Goal: Information Seeking & Learning: Learn about a topic

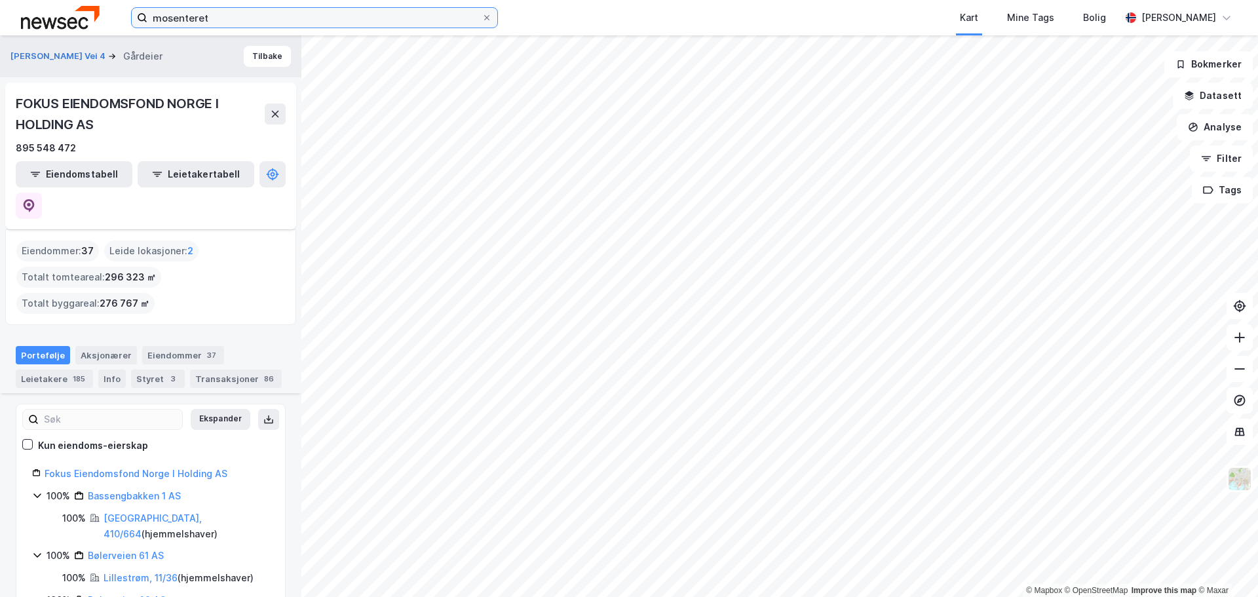
click at [217, 18] on input "mosenteret" at bounding box center [314, 18] width 334 height 20
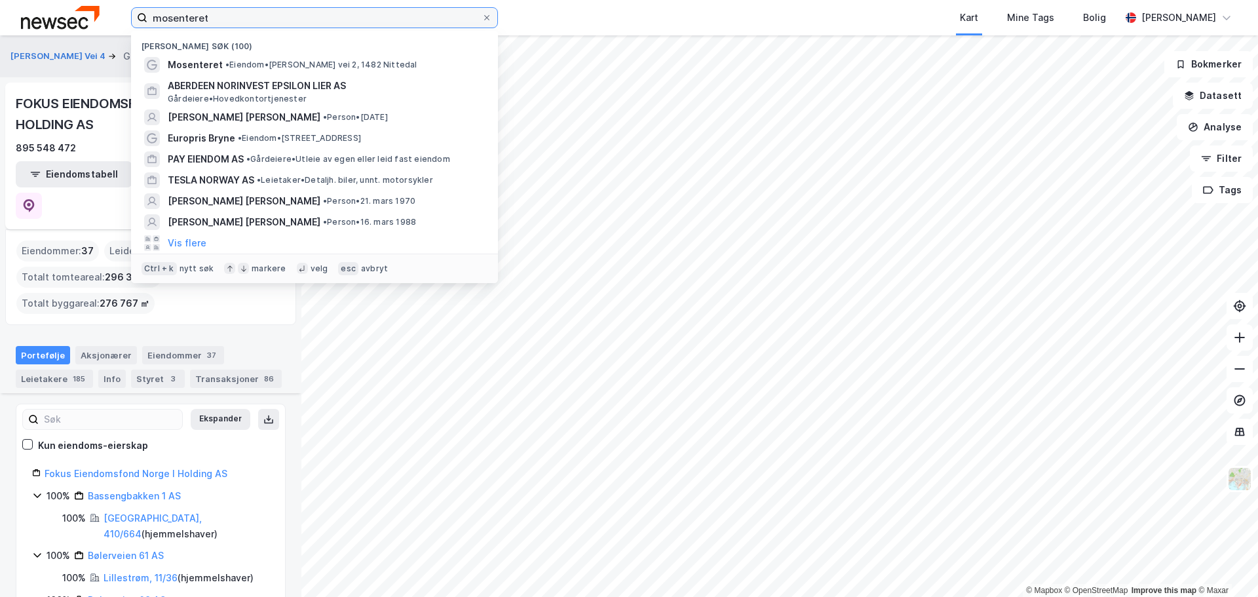
click at [216, 17] on input "mosenteret" at bounding box center [314, 18] width 334 height 20
click at [216, 16] on input "mosenteret" at bounding box center [314, 18] width 334 height 20
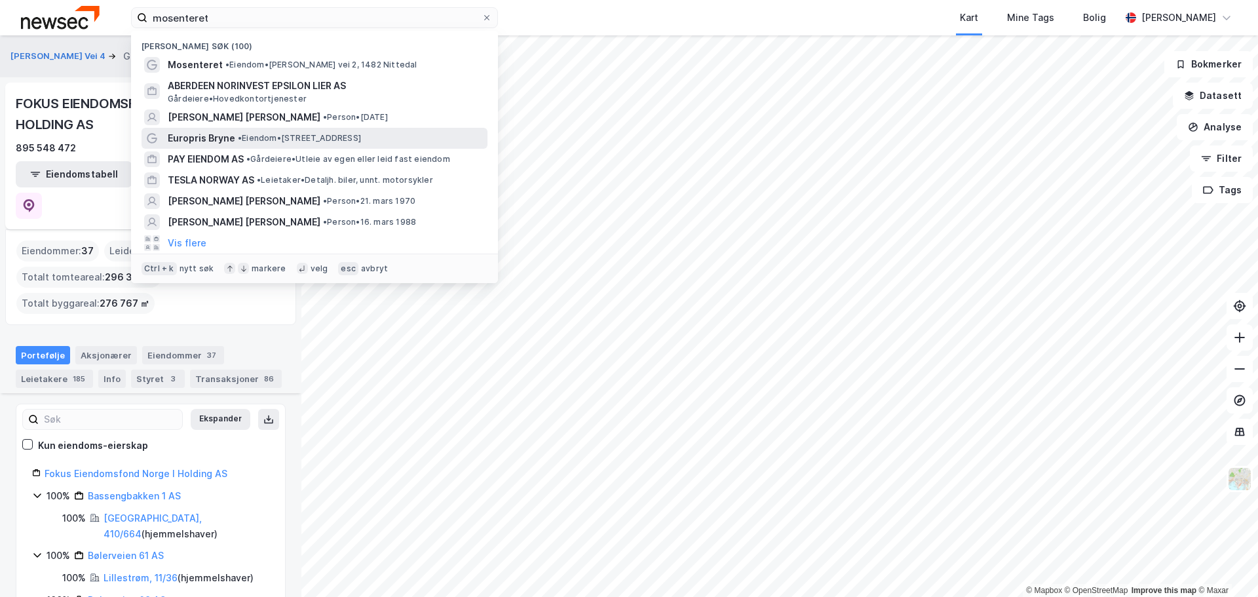
click at [223, 133] on span "Europris Bryne" at bounding box center [201, 138] width 67 height 16
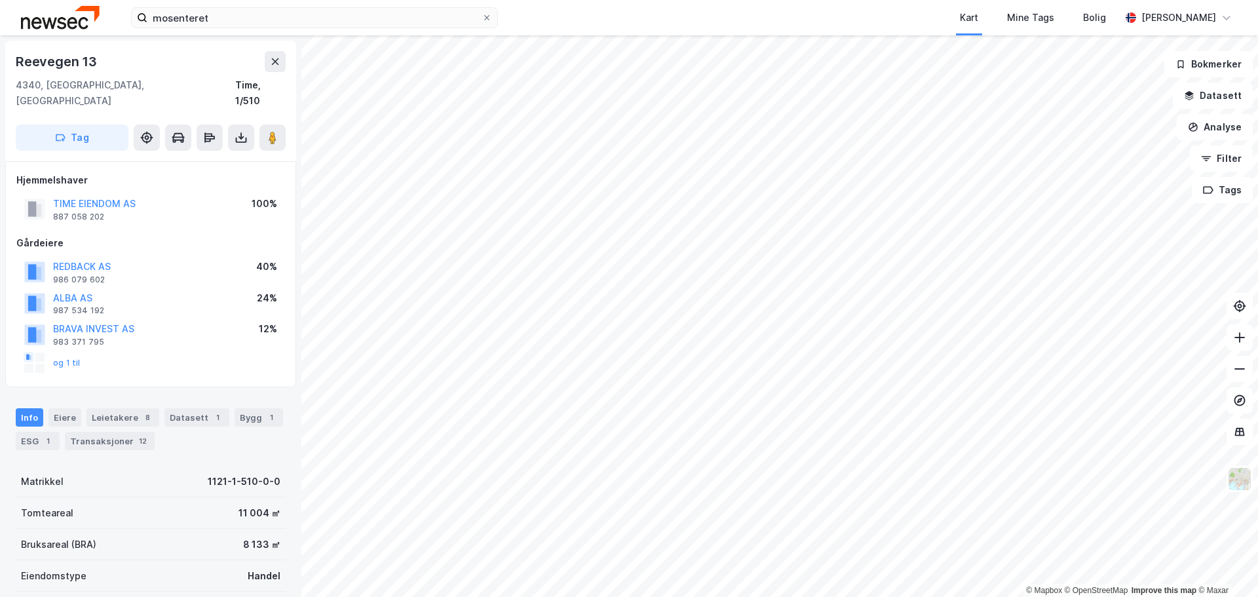
scroll to position [1, 0]
drag, startPoint x: 100, startPoint y: 63, endPoint x: 14, endPoint y: 54, distance: 85.7
click at [14, 54] on div "Reevegen 13 4340, Bryne, [GEOGRAPHIC_DATA] Time, 1/510 Tag" at bounding box center [150, 100] width 291 height 121
copy div "Reevegen 13"
drag, startPoint x: 168, startPoint y: 189, endPoint x: 54, endPoint y: 191, distance: 113.4
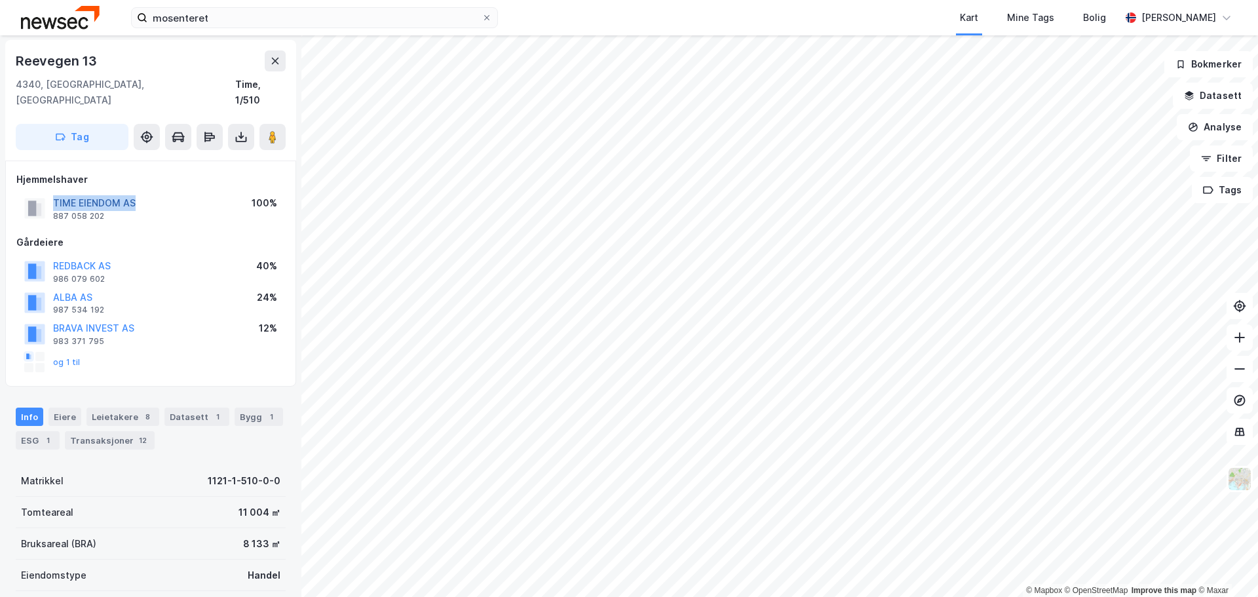
click at [54, 193] on div "TIME EIENDOM AS 887 058 202 100%" at bounding box center [150, 208] width 269 height 31
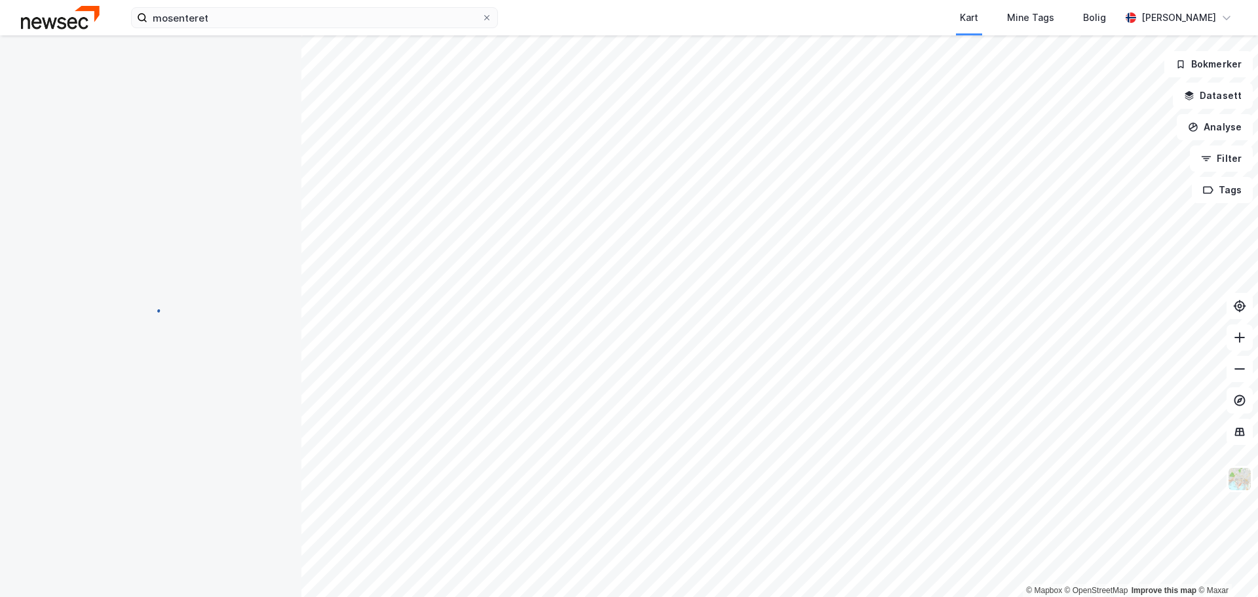
scroll to position [1, 0]
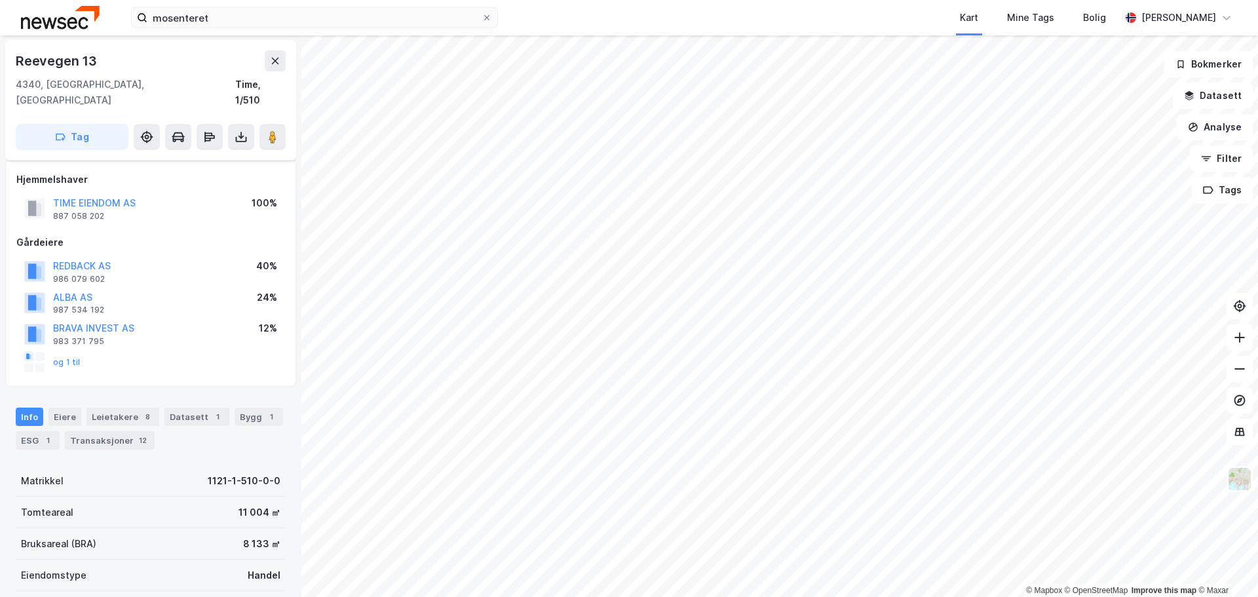
scroll to position [66, 0]
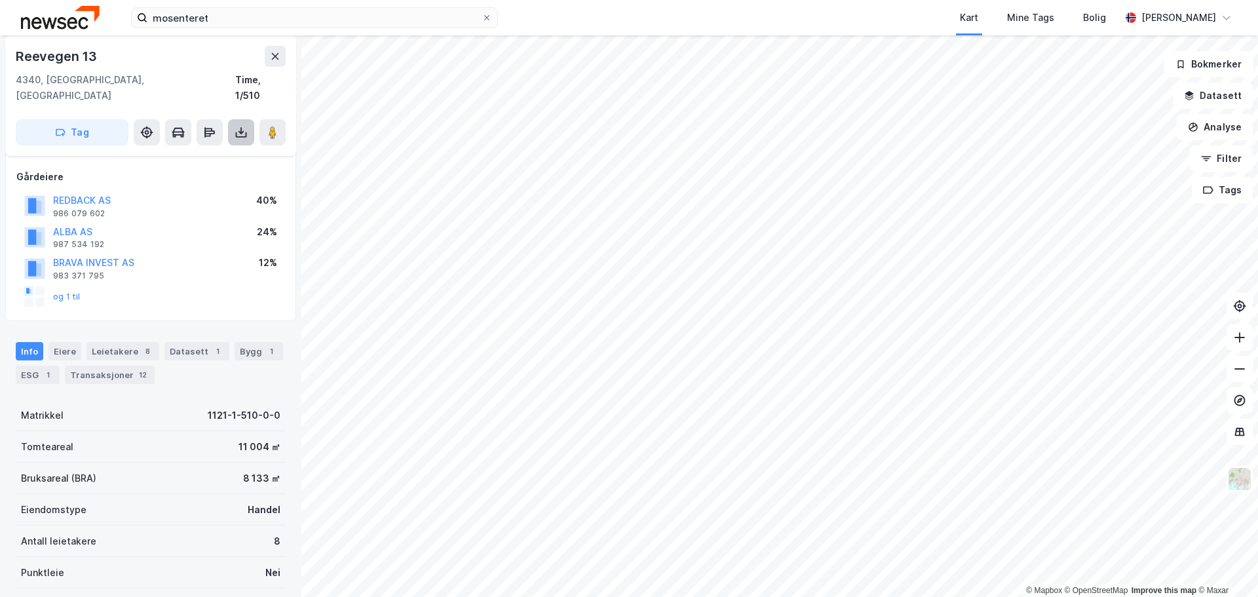
click at [237, 124] on button at bounding box center [241, 132] width 26 height 26
click at [185, 153] on div "Last ned grunnbok" at bounding box center [176, 158] width 76 height 10
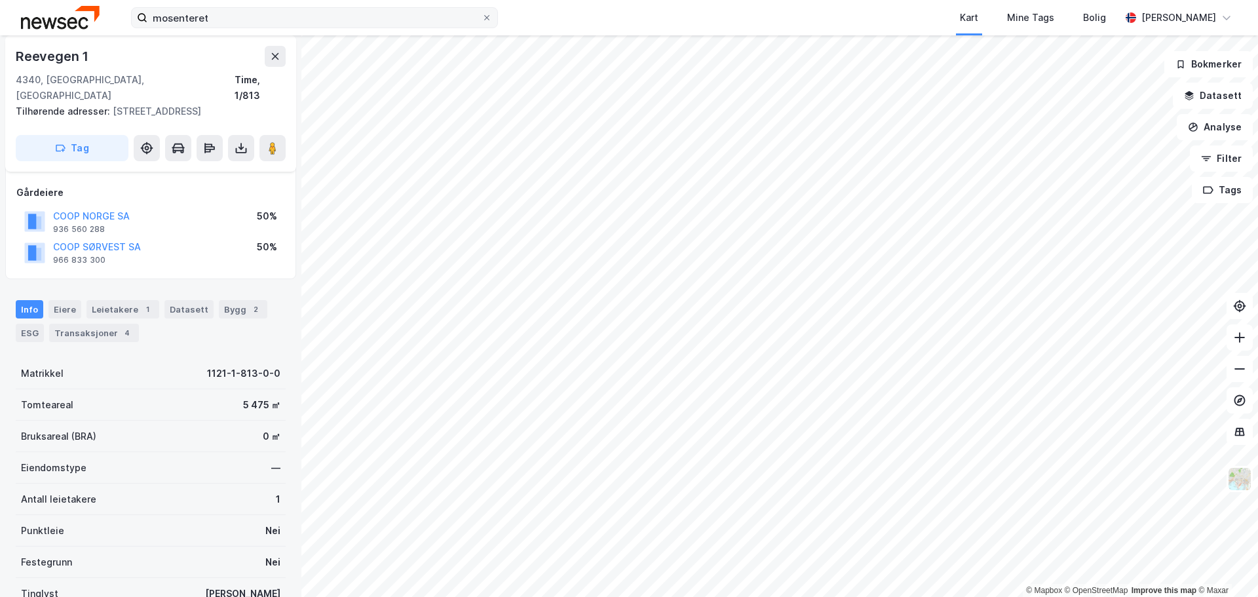
scroll to position [66, 0]
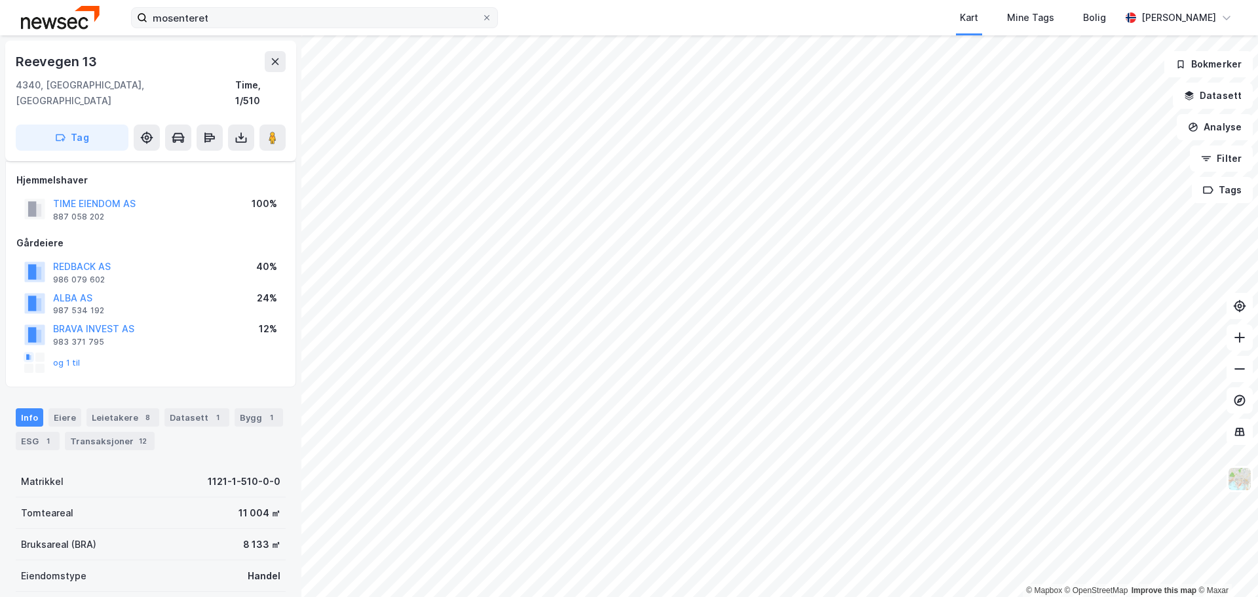
scroll to position [66, 0]
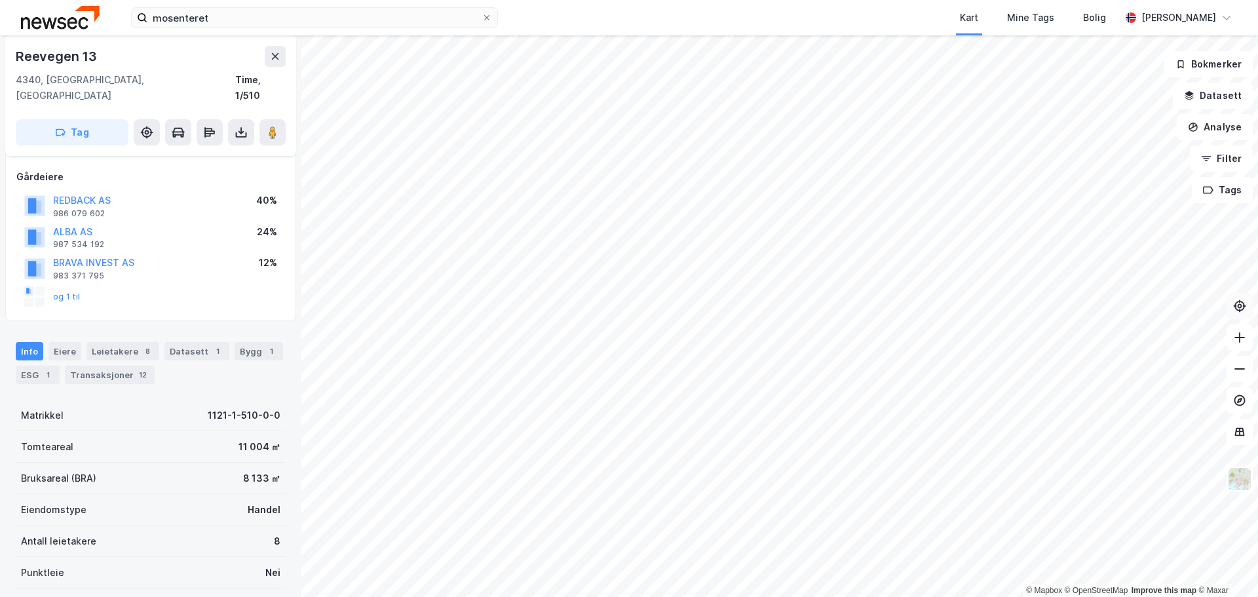
click at [1245, 305] on icon at bounding box center [1244, 305] width 3 height 1
click at [346, 12] on input "mosenteret" at bounding box center [314, 18] width 334 height 20
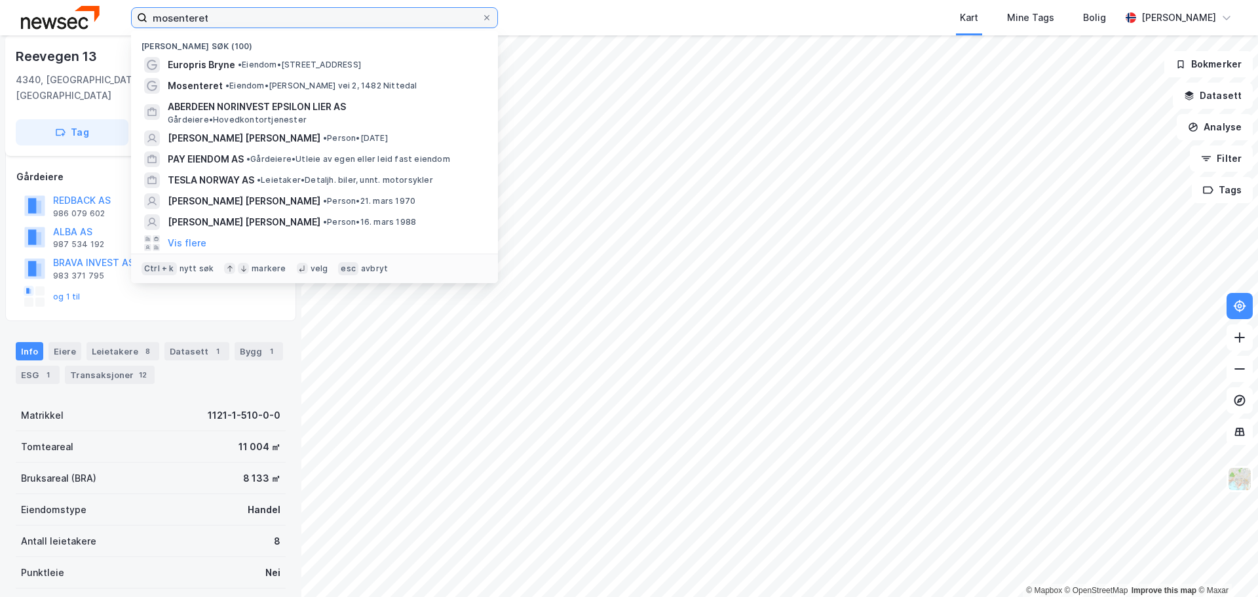
click at [346, 12] on input "mosenteret" at bounding box center [314, 18] width 334 height 20
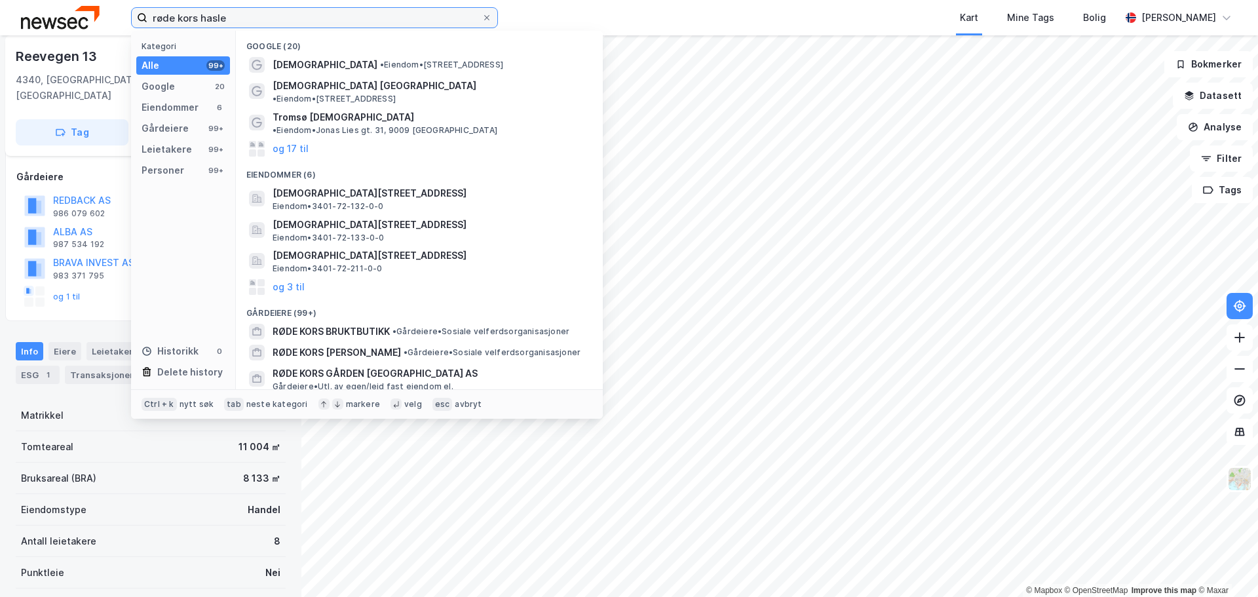
type input "røde kors hasle"
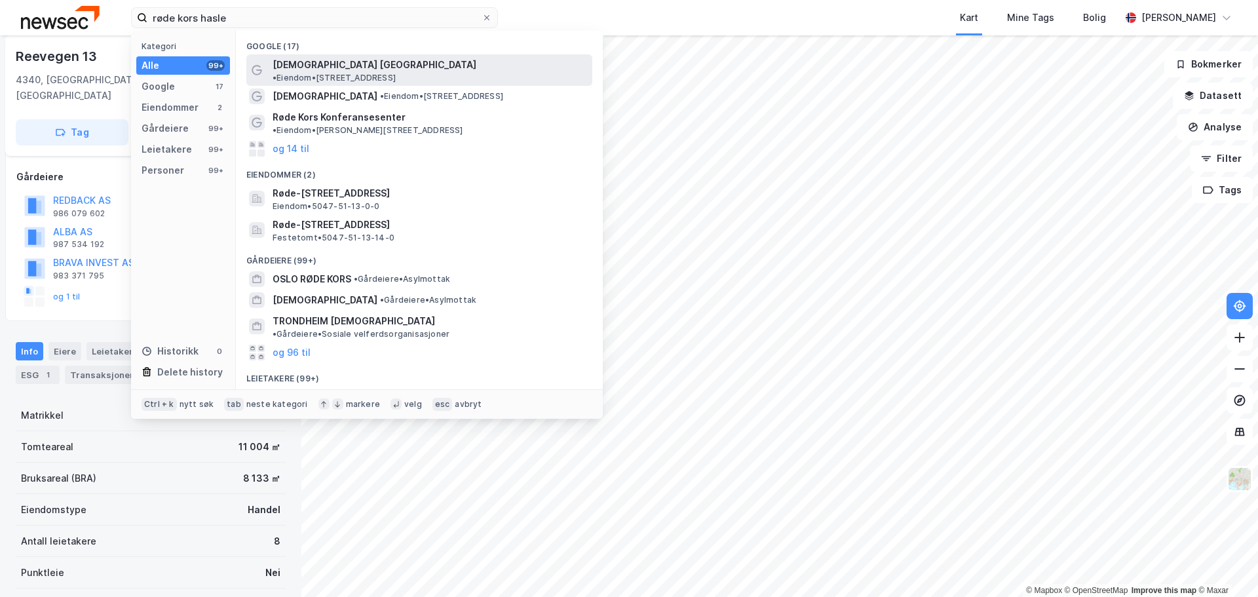
click at [336, 67] on span "[DEMOGRAPHIC_DATA] [GEOGRAPHIC_DATA]" at bounding box center [375, 65] width 204 height 16
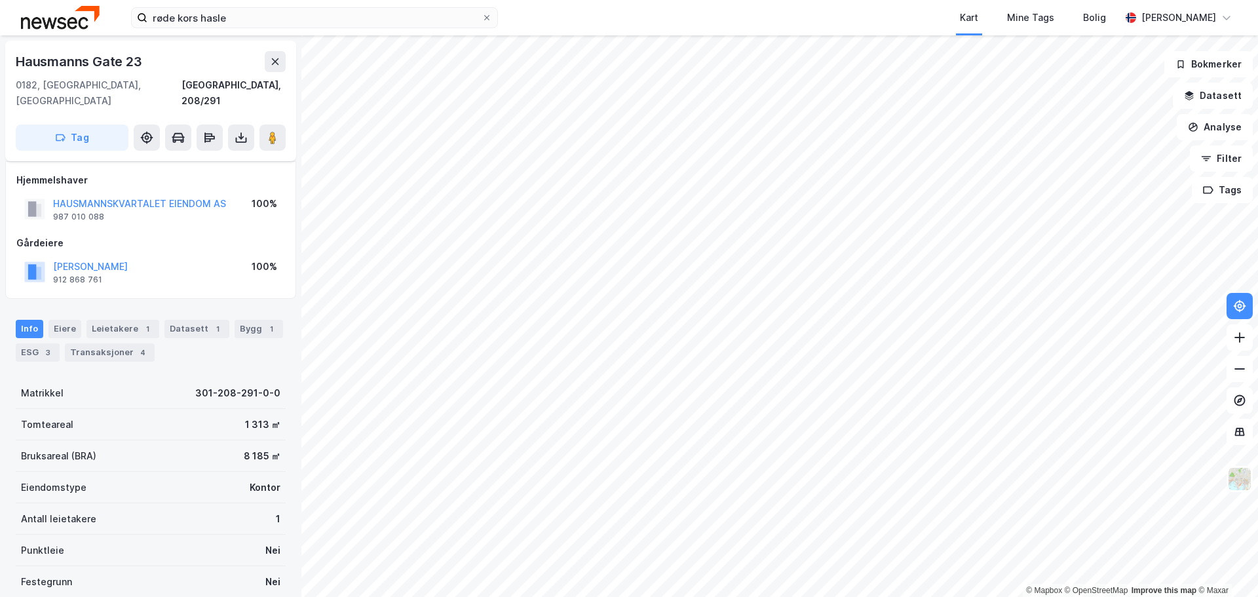
scroll to position [66, 0]
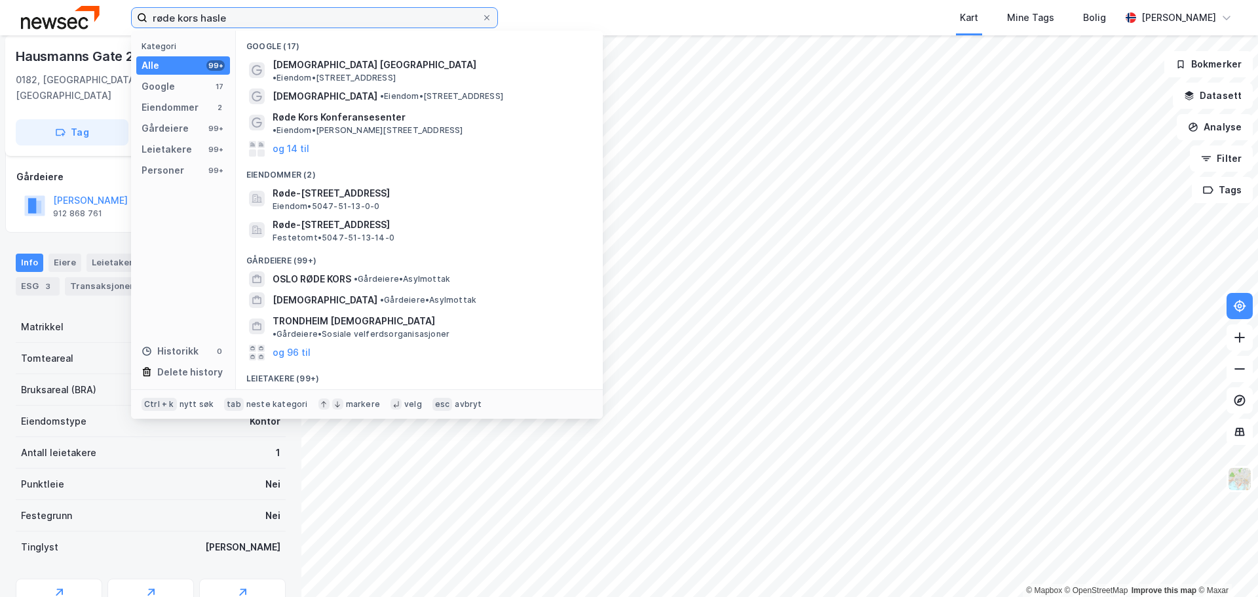
click at [320, 17] on input "røde kors hasle" at bounding box center [314, 18] width 334 height 20
drag, startPoint x: 285, startPoint y: 14, endPoint x: 141, endPoint y: 5, distance: 144.5
click at [141, 5] on div "røde kors hasle Kategori Alle 99+ Google 17 Eiendommer 2 Gårdeiere 99+ Leietake…" at bounding box center [629, 17] width 1258 height 35
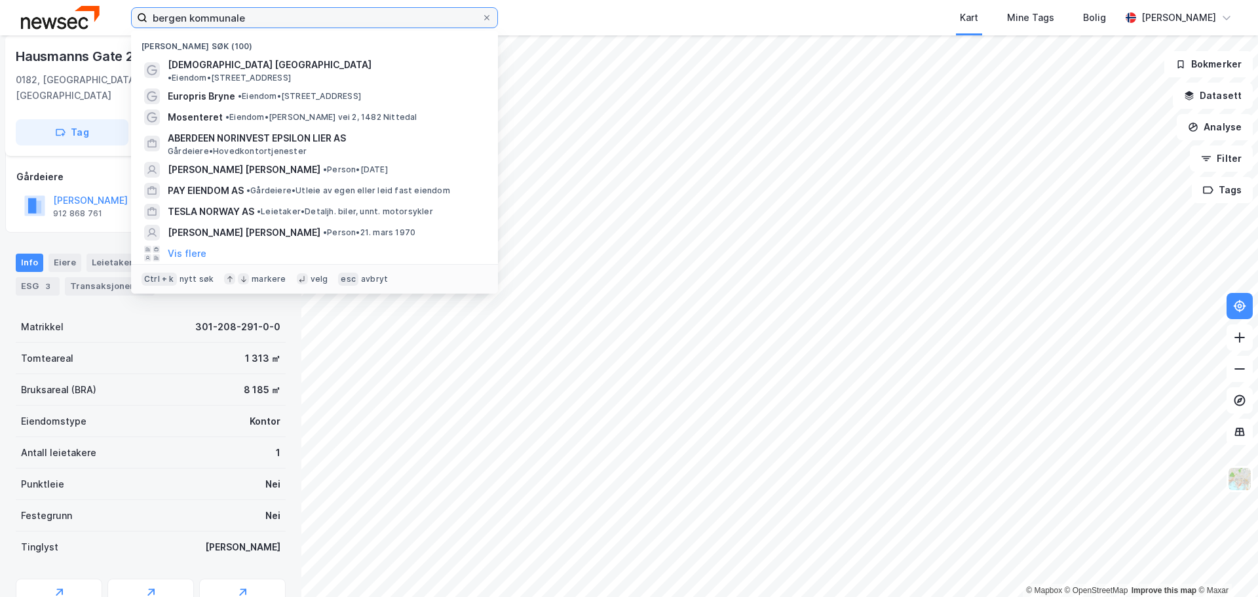
type input "bergen kommunale"
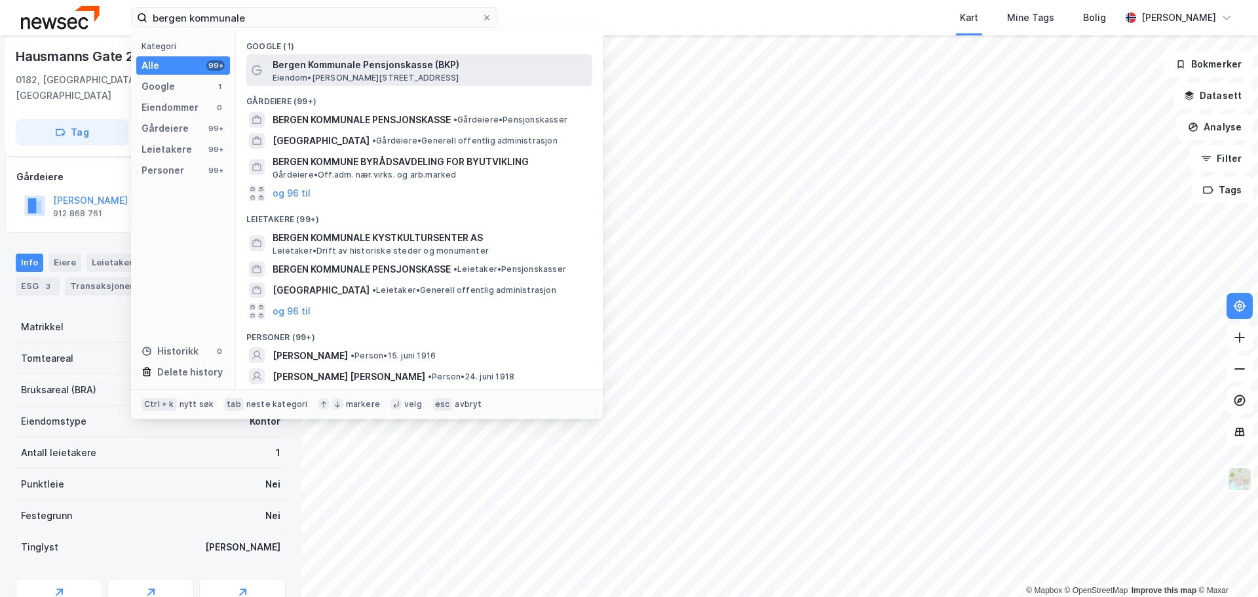
click at [363, 75] on span "Eiendom • [STREET_ADDRESS]" at bounding box center [366, 78] width 186 height 10
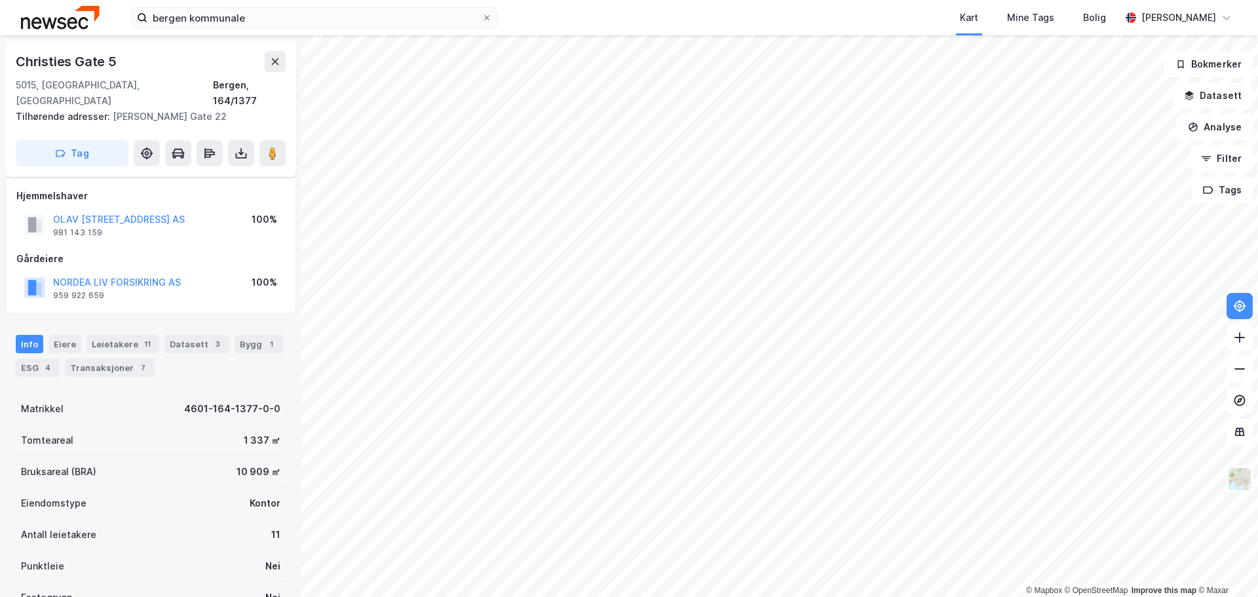
scroll to position [66, 0]
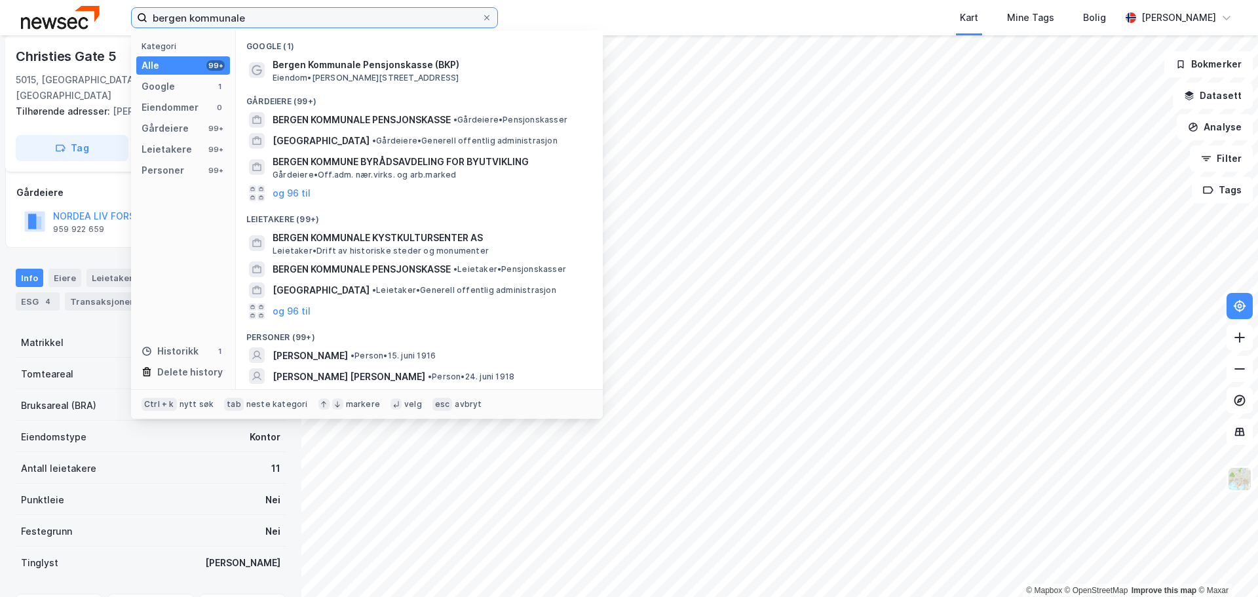
click at [306, 22] on input "bergen kommunale" at bounding box center [314, 18] width 334 height 20
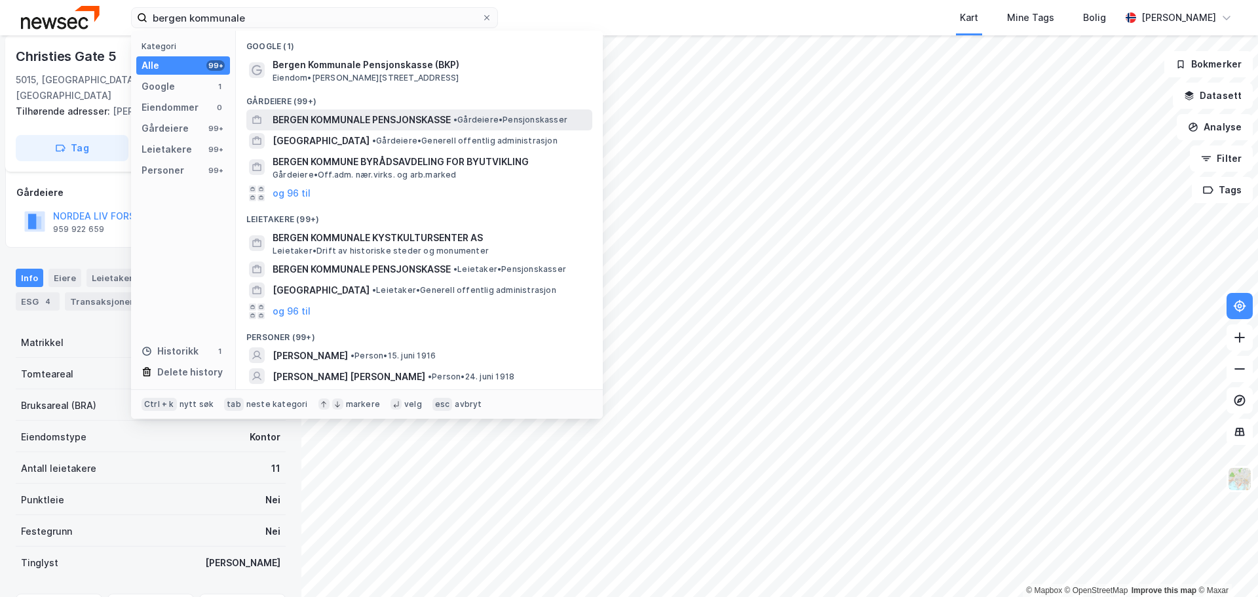
click at [343, 121] on span "BERGEN KOMMUNALE PENSJONSKASSE" at bounding box center [362, 120] width 178 height 16
